Goal: Information Seeking & Learning: Check status

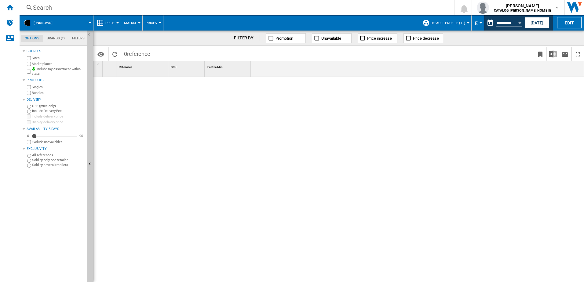
click at [44, 8] on div "Search" at bounding box center [235, 7] width 405 height 9
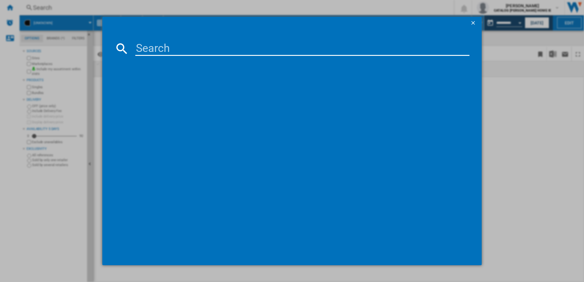
click at [175, 45] on input at bounding box center [302, 48] width 334 height 15
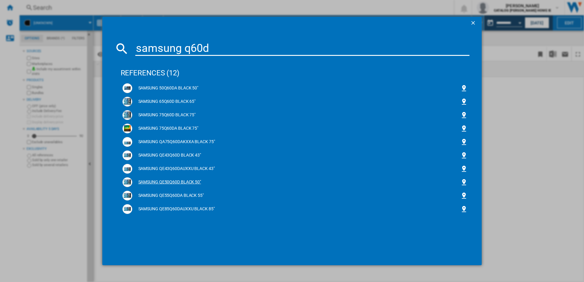
type input "samsung q60d"
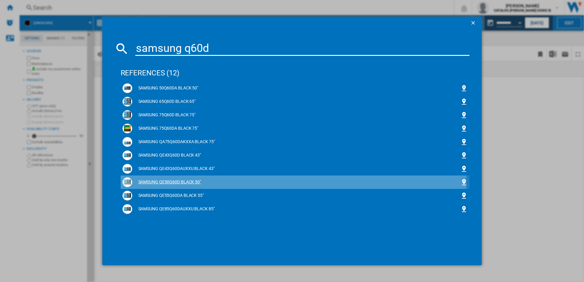
click at [177, 181] on div "SAMSUNG QE50Q60D BLACK 50"" at bounding box center [296, 182] width 328 height 6
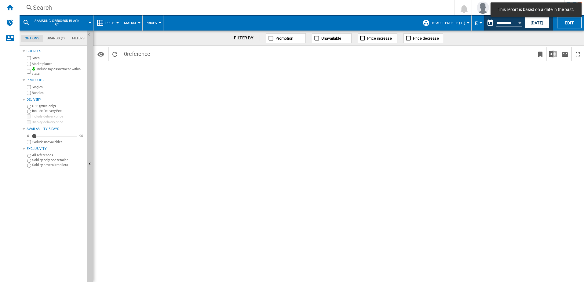
click at [110, 23] on span "Price" at bounding box center [109, 23] width 9 height 4
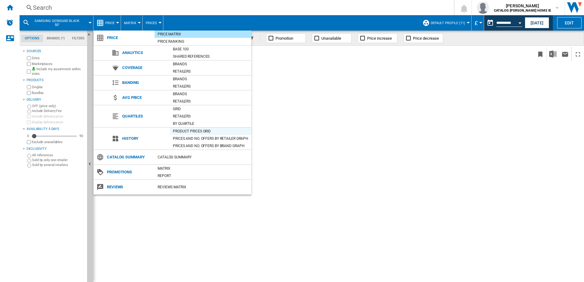
click at [201, 132] on div "Product prices grid" at bounding box center [211, 131] width 82 height 6
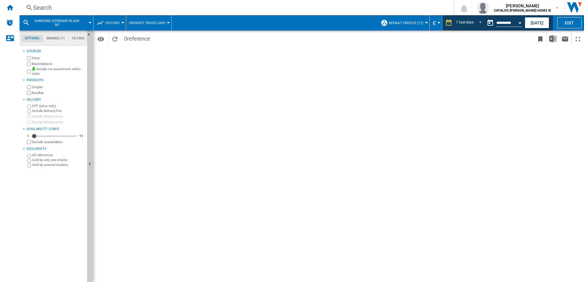
drag, startPoint x: 520, startPoint y: 25, endPoint x: 514, endPoint y: 39, distance: 15.0
click at [514, 39] on div "SAMSUNG QE50Q60D BLACK 50" History Price Price Matrix Price Ranking Analytics B…" at bounding box center [302, 148] width 564 height 267
click at [436, 22] on button "£" at bounding box center [436, 22] width 6 height 15
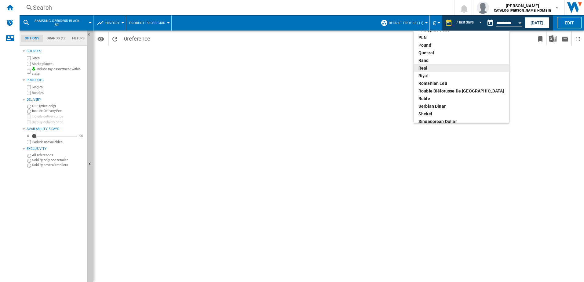
scroll to position [92, 0]
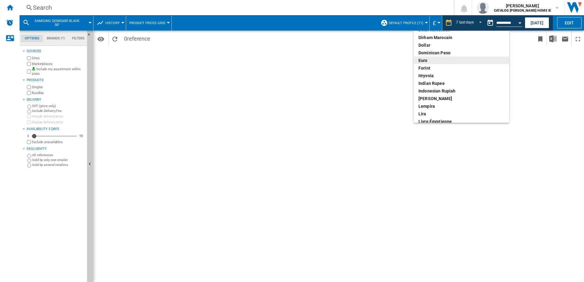
click at [423, 60] on div "euro" at bounding box center [461, 60] width 86 height 6
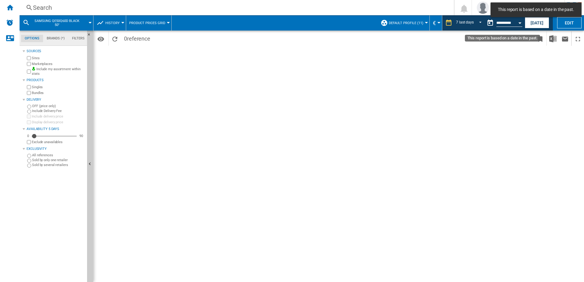
click at [511, 24] on input "**********" at bounding box center [509, 23] width 26 height 5
click at [518, 24] on div "Open calendar" at bounding box center [519, 23] width 3 height 2
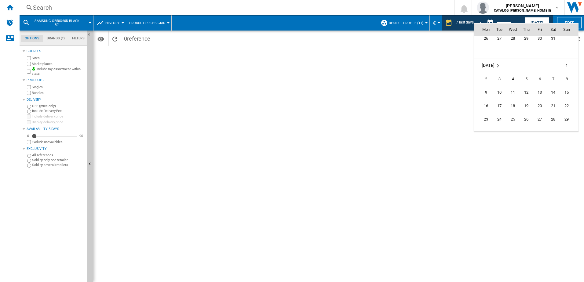
scroll to position [2030, 0]
click at [485, 73] on span "16" at bounding box center [486, 75] width 12 height 12
type input "**********"
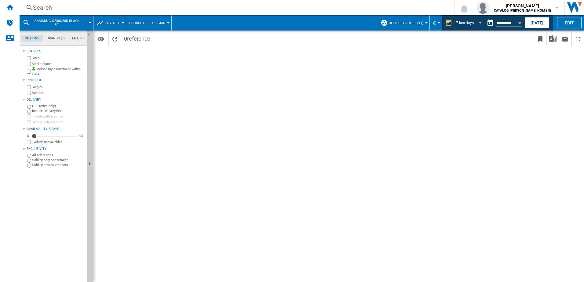
click at [478, 24] on span "REPORTS.WIZARD.STEPS.REPORT.STEPS.REPORT_OPTIONS.PERIOD: 7 last days" at bounding box center [478, 22] width 7 height 5
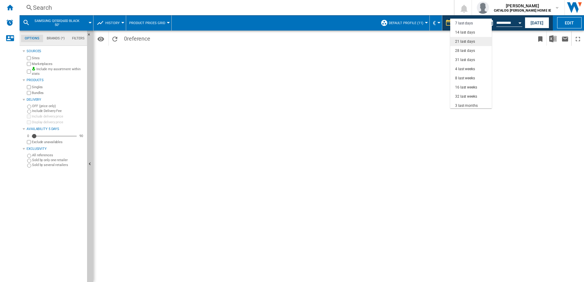
click at [458, 46] on md-option "21 last days" at bounding box center [471, 41] width 42 height 9
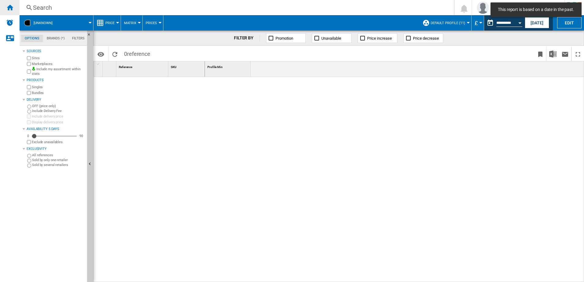
click at [6, 3] on div "Home" at bounding box center [10, 7] width 20 height 15
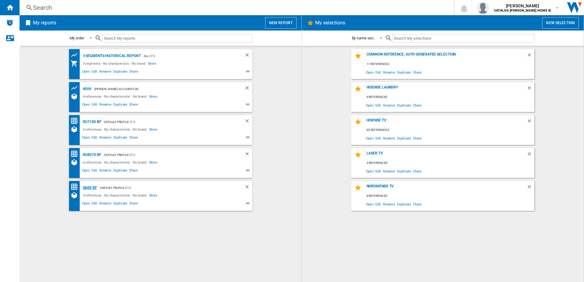
click at [89, 187] on div "Q60D BF" at bounding box center [89, 188] width 16 height 8
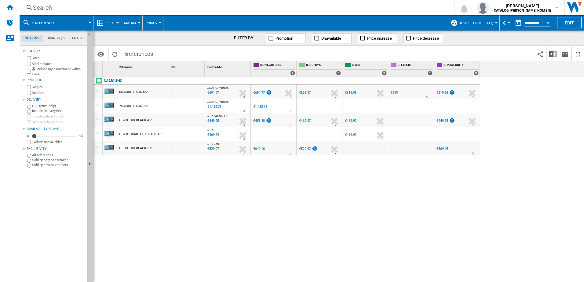
click at [548, 21] on button "Open calendar" at bounding box center [547, 21] width 11 height 11
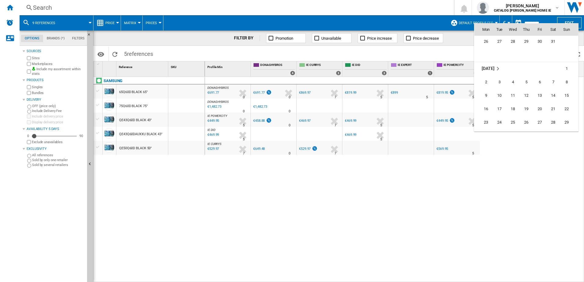
scroll to position [2027, 0]
click at [487, 78] on span "16" at bounding box center [486, 78] width 12 height 12
type input "**********"
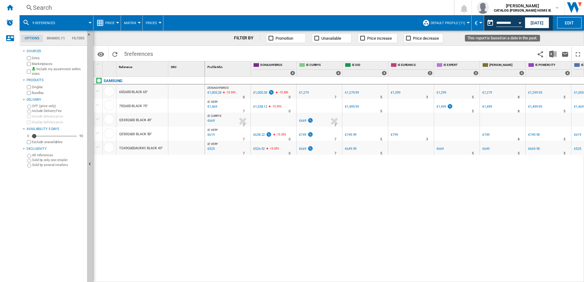
click at [521, 24] on div "Open calendar" at bounding box center [519, 23] width 3 height 2
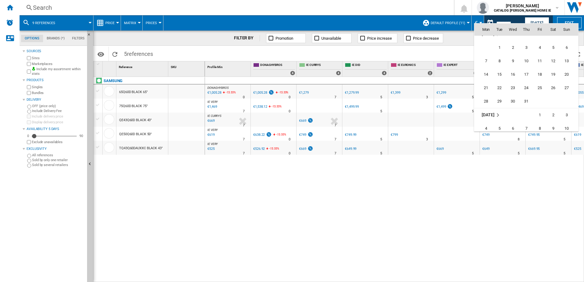
scroll to position [2114, 0]
click at [487, 98] on span "28" at bounding box center [486, 99] width 12 height 12
type input "**********"
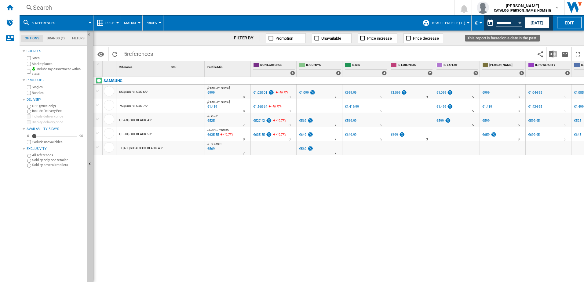
click at [521, 20] on button "Open calendar" at bounding box center [519, 21] width 11 height 11
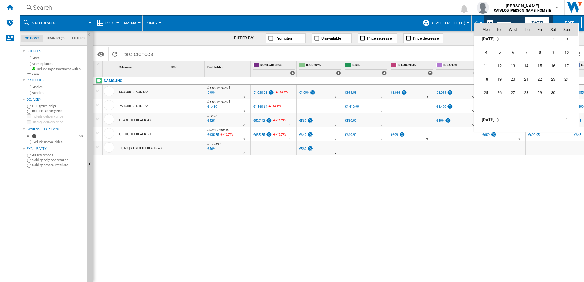
scroll to position [2195, 0]
click at [543, 87] on span "29" at bounding box center [539, 86] width 12 height 12
type input "**********"
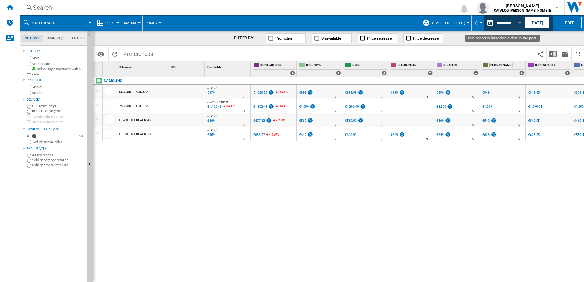
click at [519, 23] on div "Open calendar" at bounding box center [519, 23] width 3 height 2
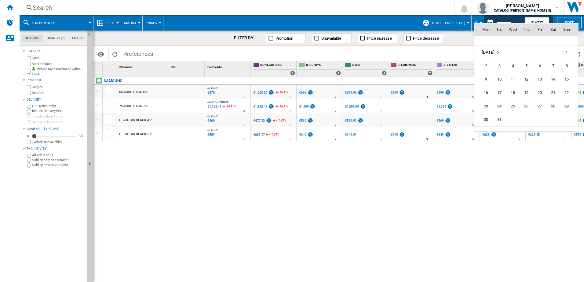
scroll to position [2245, 0]
click at [485, 104] on span "16" at bounding box center [486, 103] width 12 height 12
type input "**********"
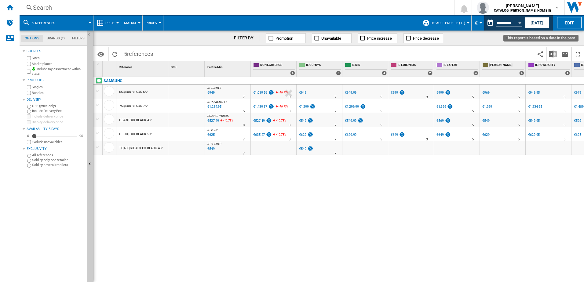
click at [517, 22] on button "Open calendar" at bounding box center [519, 21] width 11 height 11
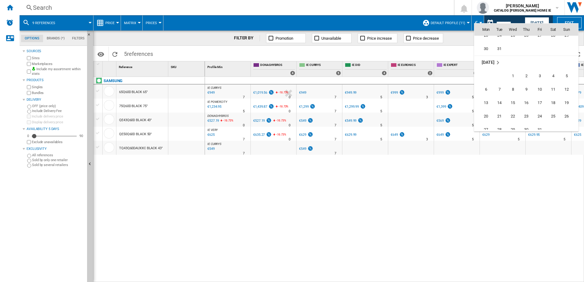
scroll to position [2296, 0]
click at [527, 69] on span "26" at bounding box center [526, 66] width 12 height 12
type input "**********"
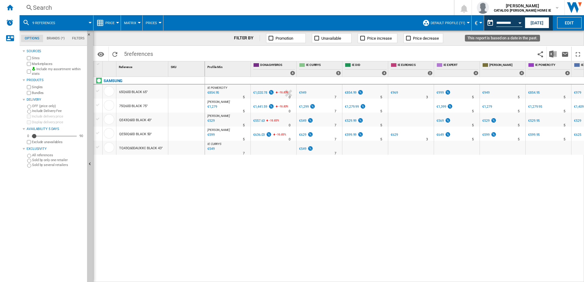
click at [520, 23] on div "Open calendar" at bounding box center [519, 23] width 3 height 2
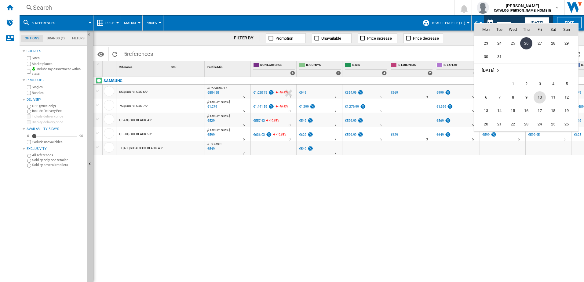
scroll to position [2326, 0]
click at [540, 77] on span "3" at bounding box center [539, 76] width 12 height 12
type input "**********"
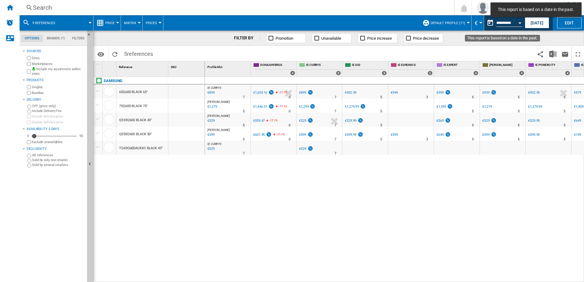
click at [520, 23] on div "Open calendar" at bounding box center [519, 23] width 3 height 2
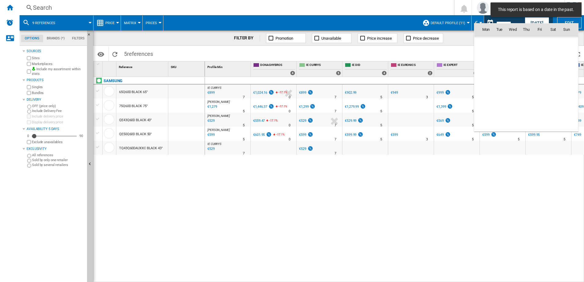
scroll to position [2346, 0]
click at [526, 82] on span "16" at bounding box center [526, 83] width 12 height 12
type input "**********"
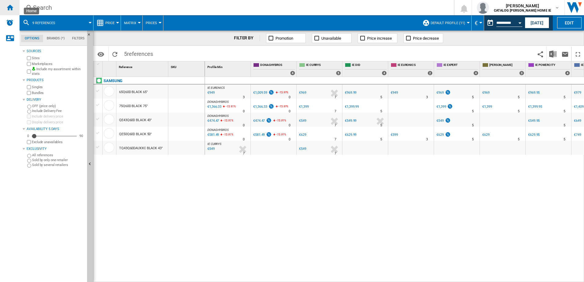
click at [13, 9] on ng-md-icon "Home" at bounding box center [9, 7] width 7 height 7
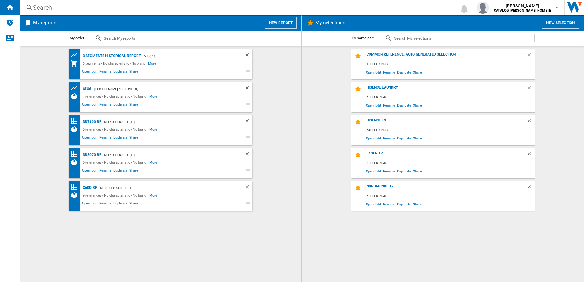
click at [48, 10] on div "Search" at bounding box center [235, 7] width 405 height 9
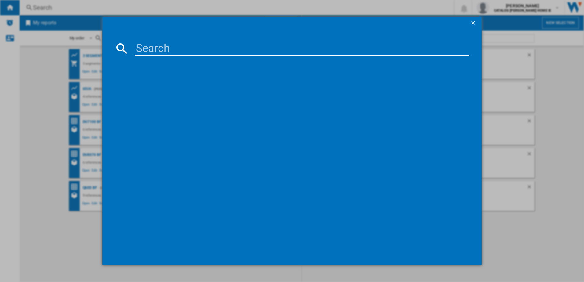
click at [187, 49] on input at bounding box center [302, 48] width 334 height 15
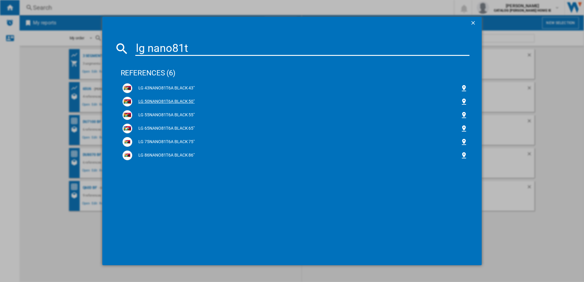
type input "lg nano81t"
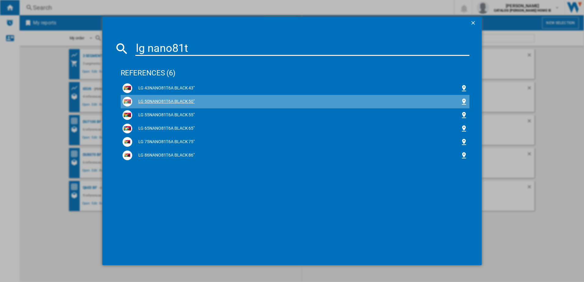
click at [146, 102] on div "LG 50NANO81T6A BLACK 50"" at bounding box center [296, 102] width 328 height 6
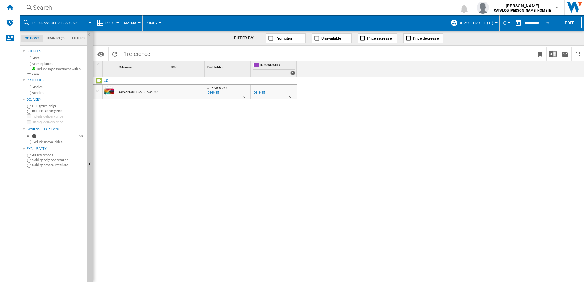
click at [545, 22] on button "Open calendar" at bounding box center [547, 21] width 11 height 11
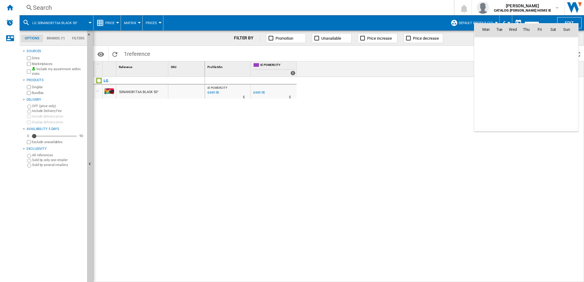
scroll to position [2912, 0]
click at [497, 44] on md-icon "August 2025" at bounding box center [497, 42] width 7 height 7
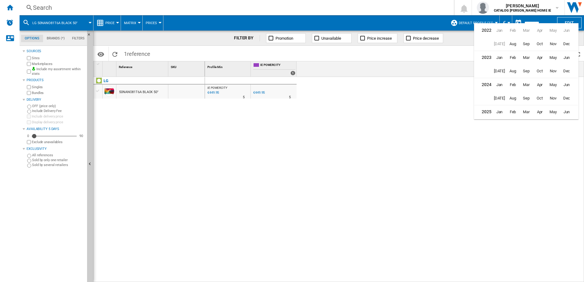
scroll to position [15, 0]
click at [527, 86] on span "Sep" at bounding box center [526, 83] width 12 height 12
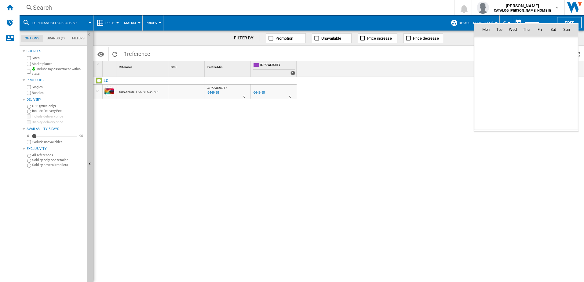
scroll to position [2022, 0]
click at [486, 85] on span "16" at bounding box center [486, 83] width 12 height 12
type input "**********"
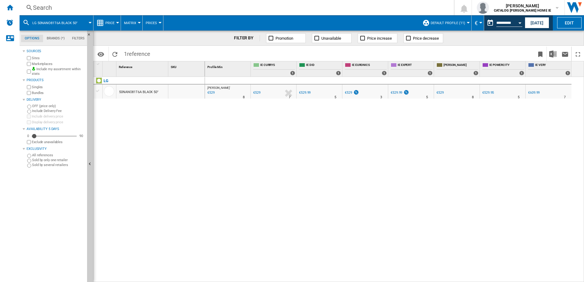
click at [78, 22] on button "LG 50NANO81T6A BLACK 50"" at bounding box center [57, 22] width 51 height 15
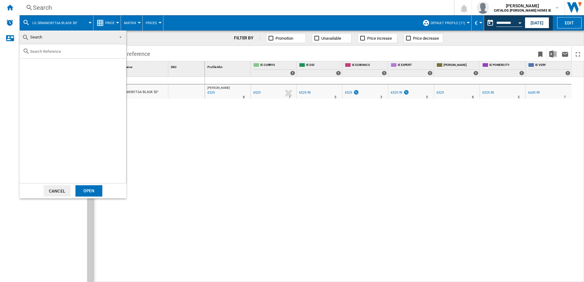
click at [40, 50] on input "text" at bounding box center [76, 51] width 93 height 5
click at [52, 7] on md-backdrop at bounding box center [292, 141] width 584 height 282
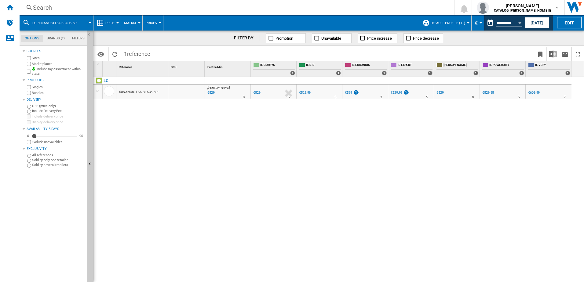
click at [45, 7] on div "Search" at bounding box center [235, 7] width 405 height 9
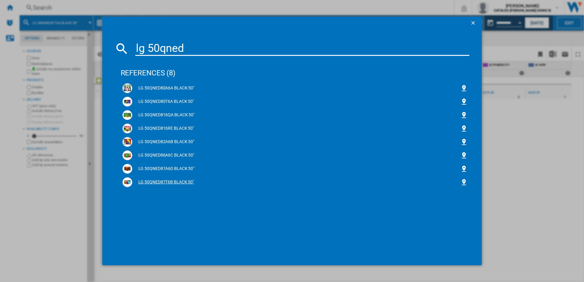
type input "lg 50qned"
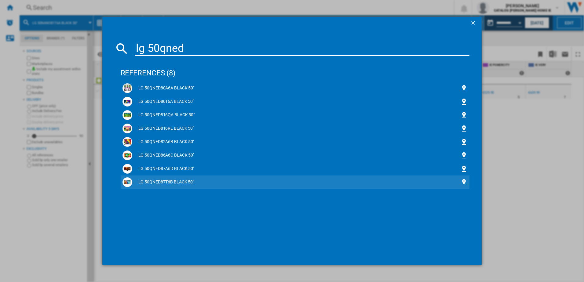
click at [149, 180] on div "LG 50QNED87T6B BLACK 50"" at bounding box center [296, 182] width 328 height 6
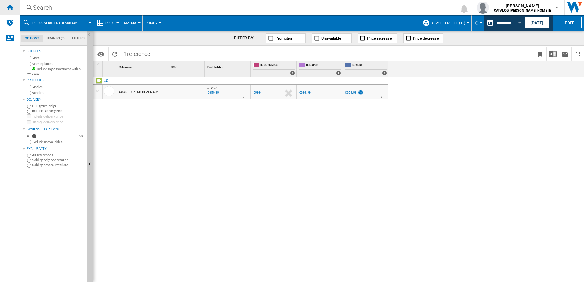
click at [13, 8] on ng-md-icon "Home" at bounding box center [9, 7] width 7 height 7
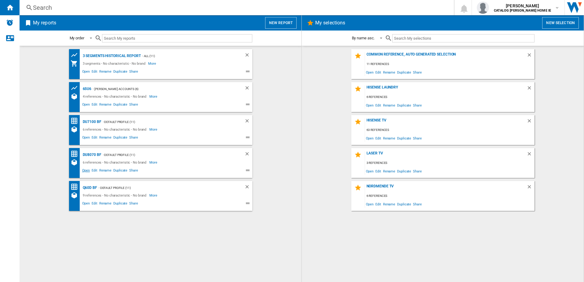
click at [88, 171] on span "Open" at bounding box center [86, 171] width 10 height 7
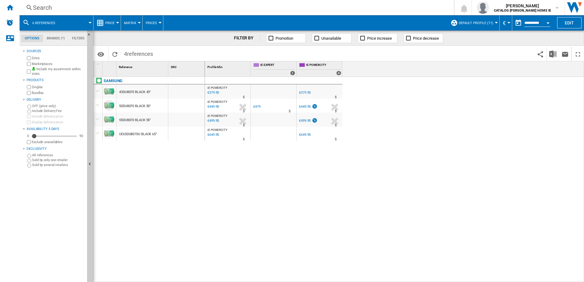
click at [548, 23] on div "Open calendar" at bounding box center [547, 23] width 3 height 2
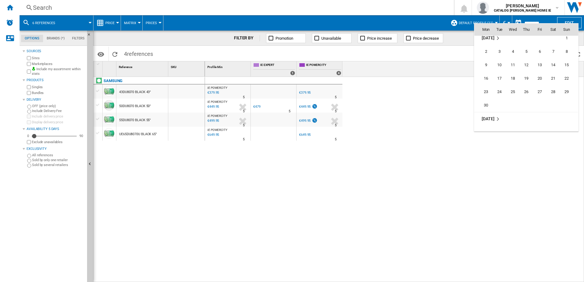
scroll to position [1996, 0]
click at [484, 110] on span "16" at bounding box center [486, 109] width 12 height 12
type input "**********"
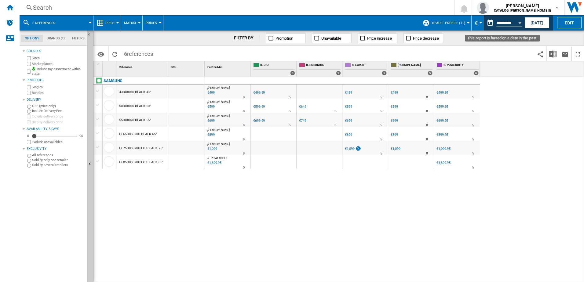
click at [515, 20] on button "Open calendar" at bounding box center [519, 21] width 11 height 11
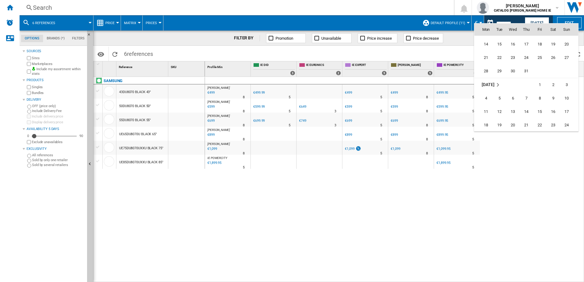
scroll to position [2144, 0]
click at [486, 70] on span "28" at bounding box center [486, 69] width 12 height 12
type input "**********"
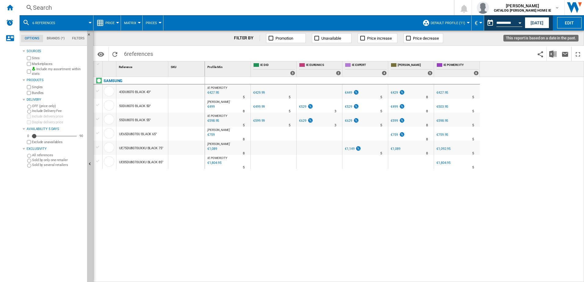
click at [496, 24] on input "**********" at bounding box center [509, 23] width 26 height 5
click at [515, 23] on button "Open calendar" at bounding box center [519, 21] width 11 height 11
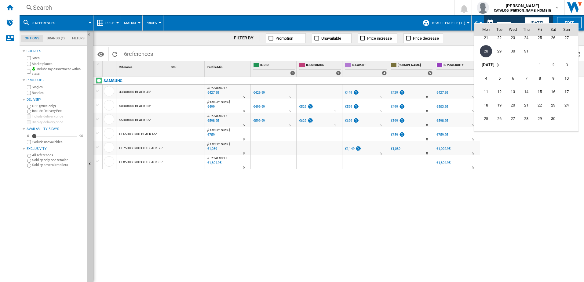
scroll to position [2164, 0]
click at [541, 117] on span "29" at bounding box center [539, 116] width 12 height 12
type input "**********"
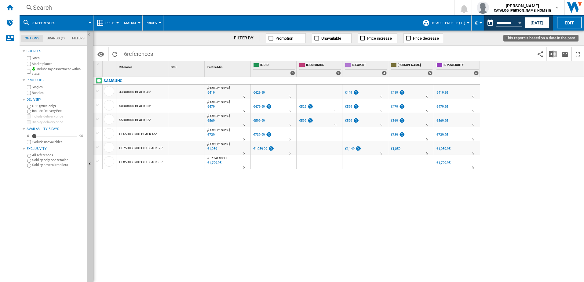
click at [500, 22] on input "**********" at bounding box center [509, 23] width 26 height 5
click at [518, 23] on div "Open calendar" at bounding box center [519, 23] width 3 height 2
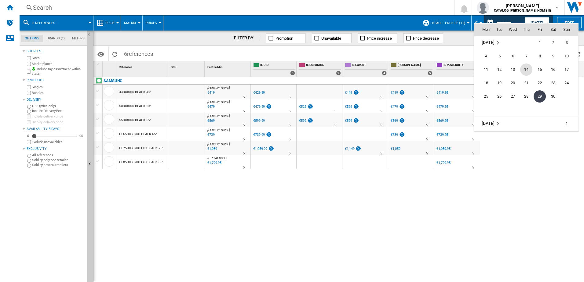
scroll to position [2245, 0]
click at [485, 106] on span "16" at bounding box center [486, 103] width 12 height 12
type input "**********"
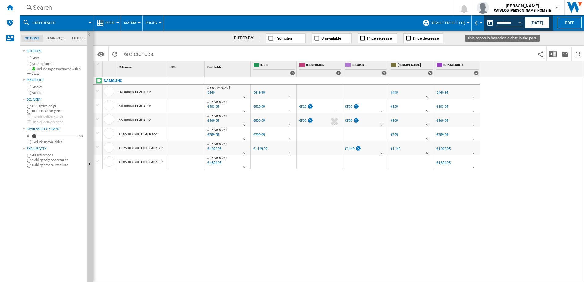
click at [509, 22] on input "**********" at bounding box center [509, 23] width 26 height 5
click at [517, 23] on button "Open calendar" at bounding box center [519, 21] width 11 height 11
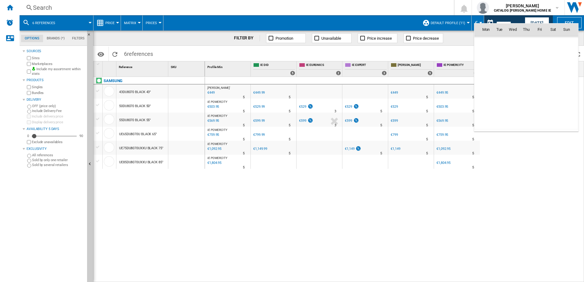
scroll to position [2265, 0]
click at [522, 97] on span "26" at bounding box center [526, 96] width 12 height 12
type input "**********"
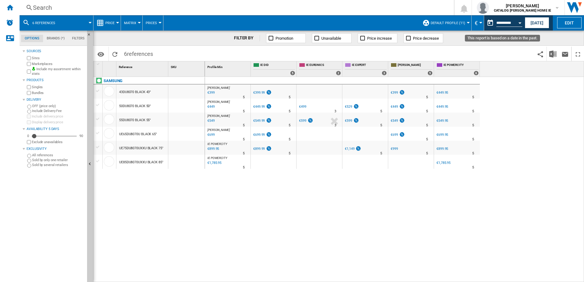
click at [517, 23] on button "Open calendar" at bounding box center [519, 21] width 11 height 11
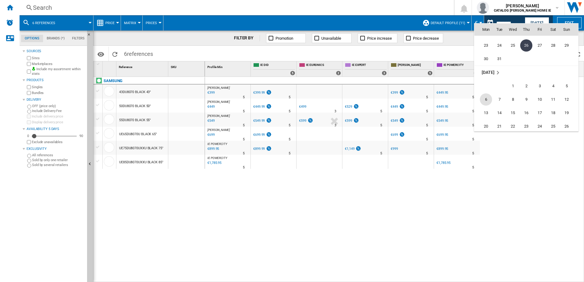
scroll to position [2326, 0]
click at [487, 106] on span "13" at bounding box center [486, 103] width 12 height 12
type input "**********"
